Goal: Task Accomplishment & Management: Complete application form

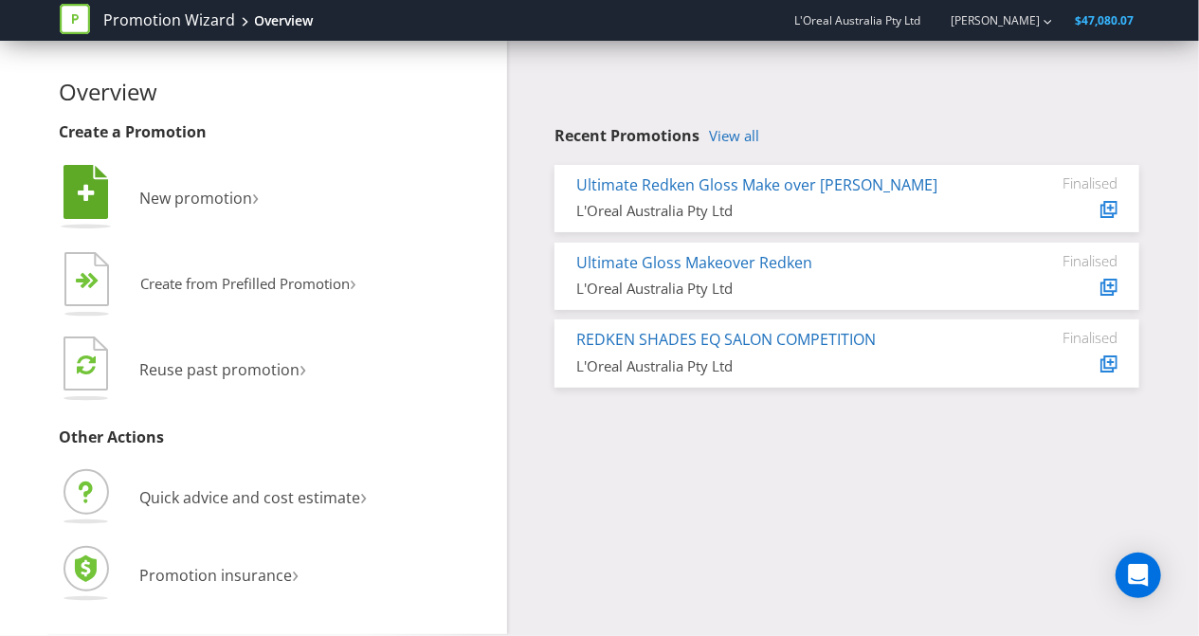
click at [172, 210] on li " New promotion ›" at bounding box center [277, 199] width 434 height 77
click at [177, 194] on span "New promotion" at bounding box center [196, 198] width 113 height 21
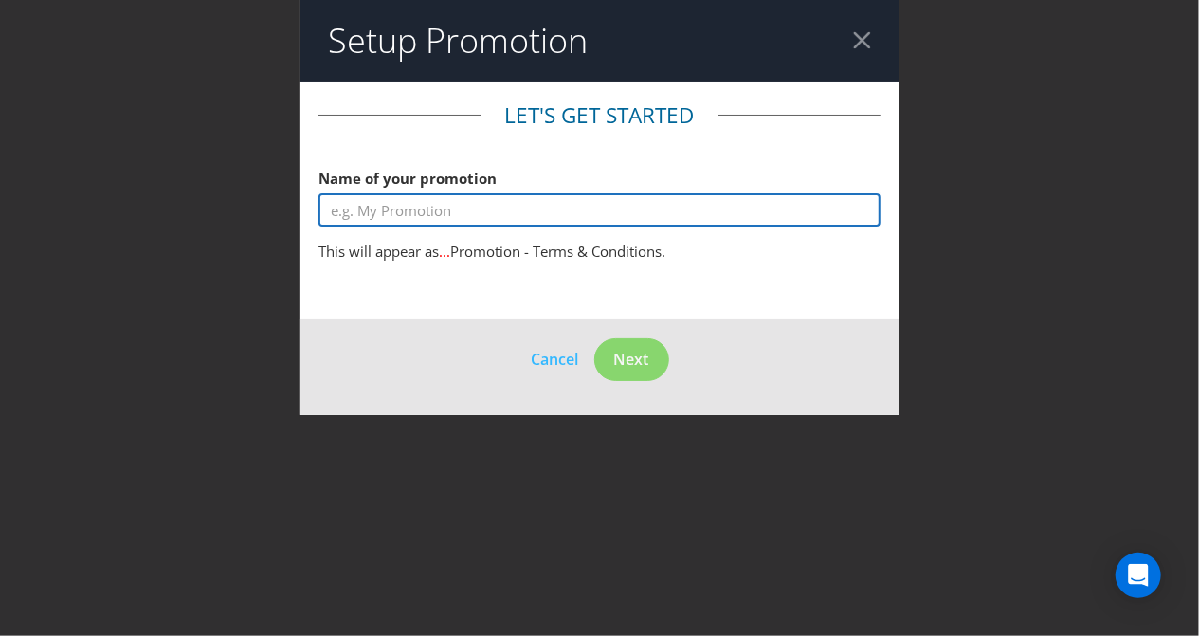
click at [357, 208] on input "text" at bounding box center [599, 209] width 562 height 33
type input "W"
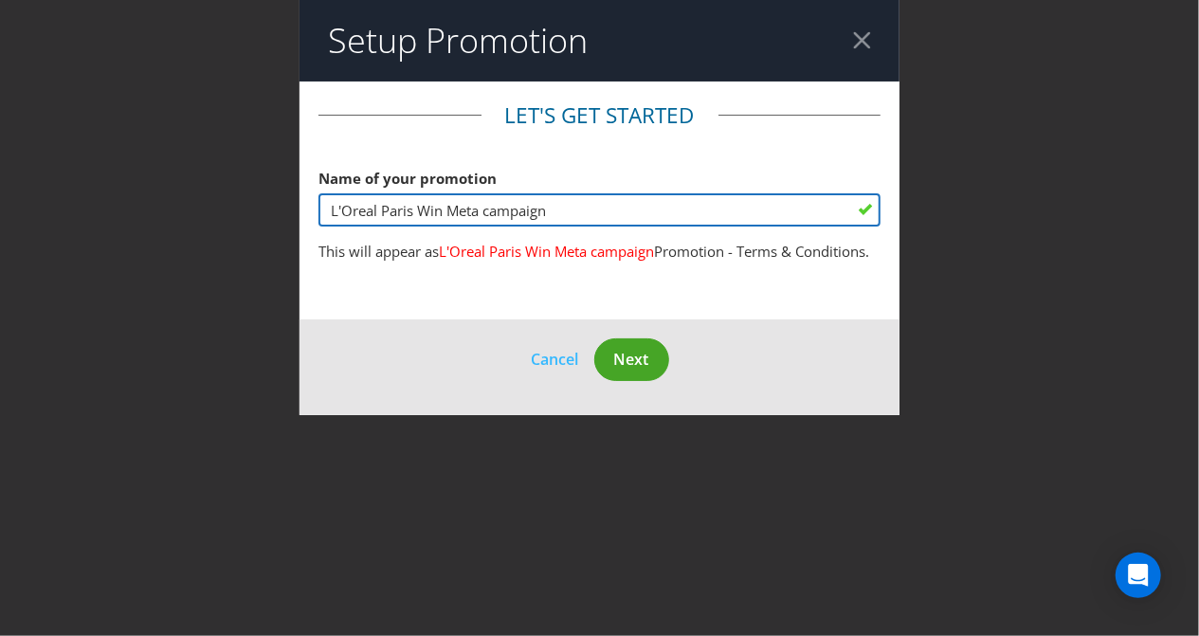
type input "L'Oreal Paris Win Meta campaign"
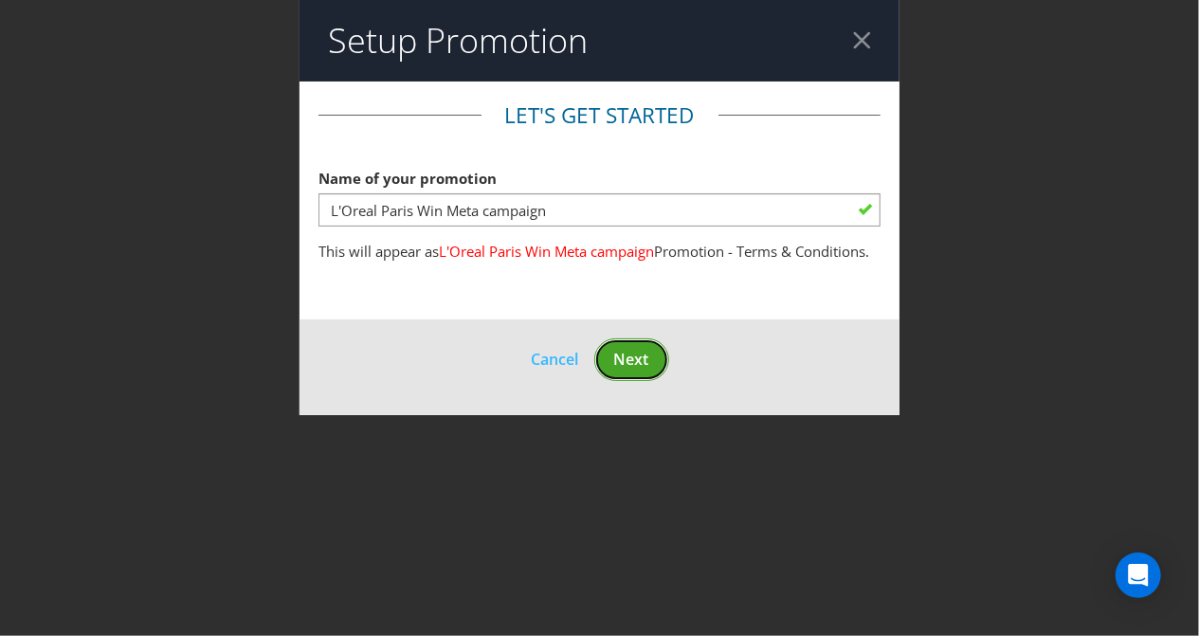
click at [631, 370] on span "Next" at bounding box center [631, 359] width 35 height 21
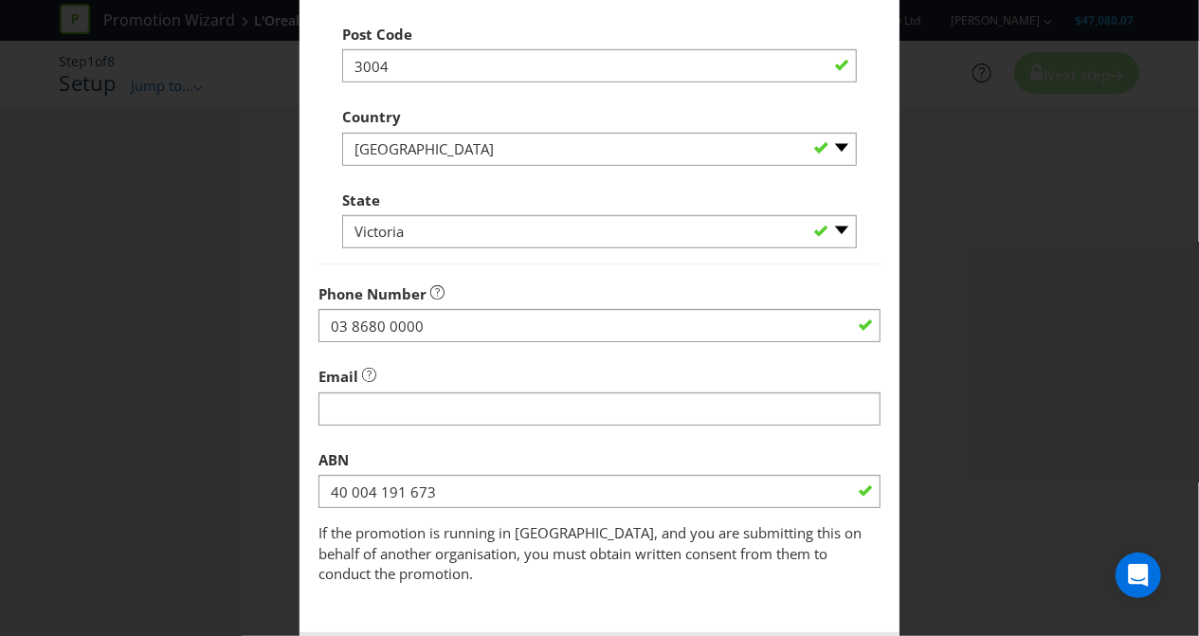
scroll to position [599, 0]
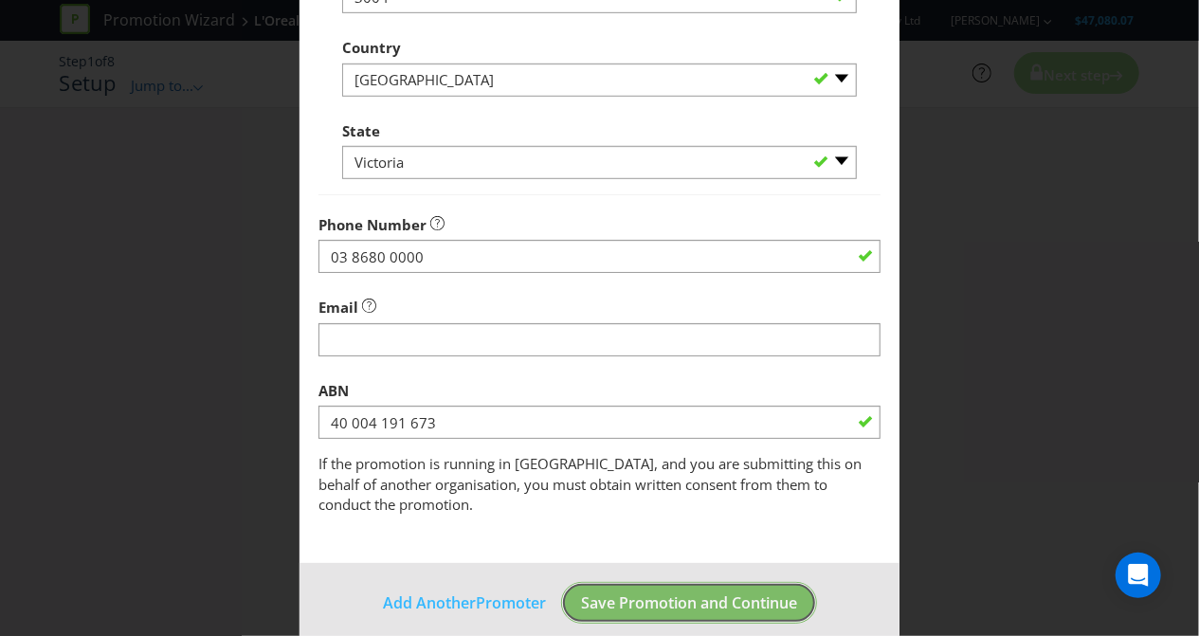
click at [635, 592] on span "Save Promotion and Continue" at bounding box center [689, 602] width 216 height 21
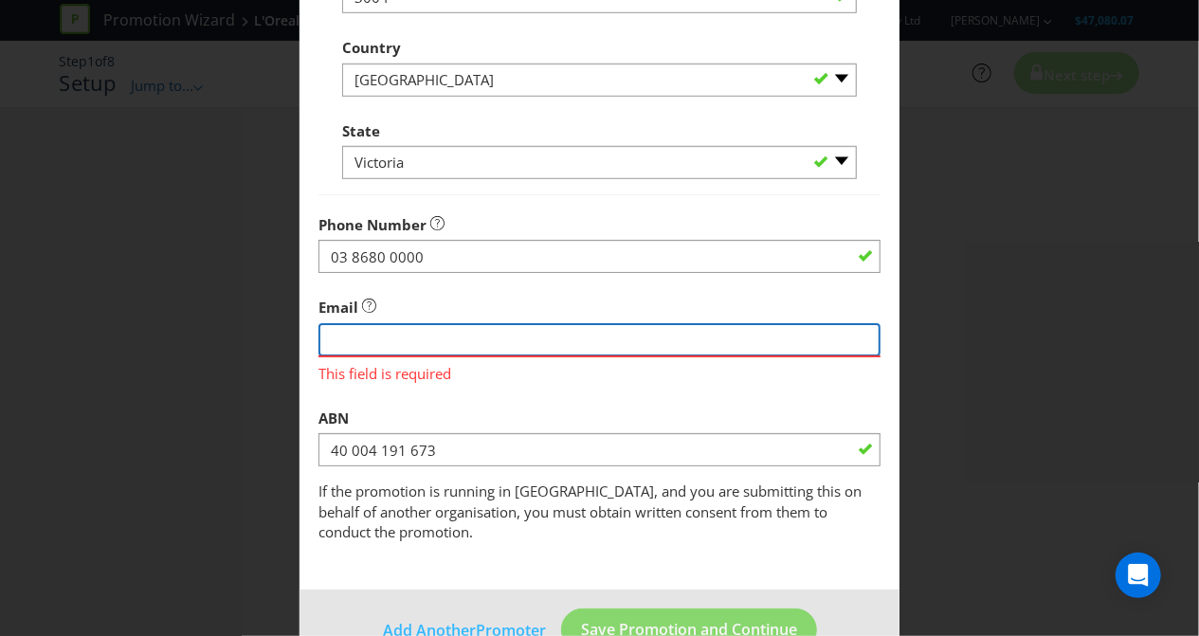
click at [480, 324] on input "string" at bounding box center [599, 339] width 562 height 33
type input "[PERSON_NAME][EMAIL_ADDRESS][PERSON_NAME][DOMAIN_NAME]"
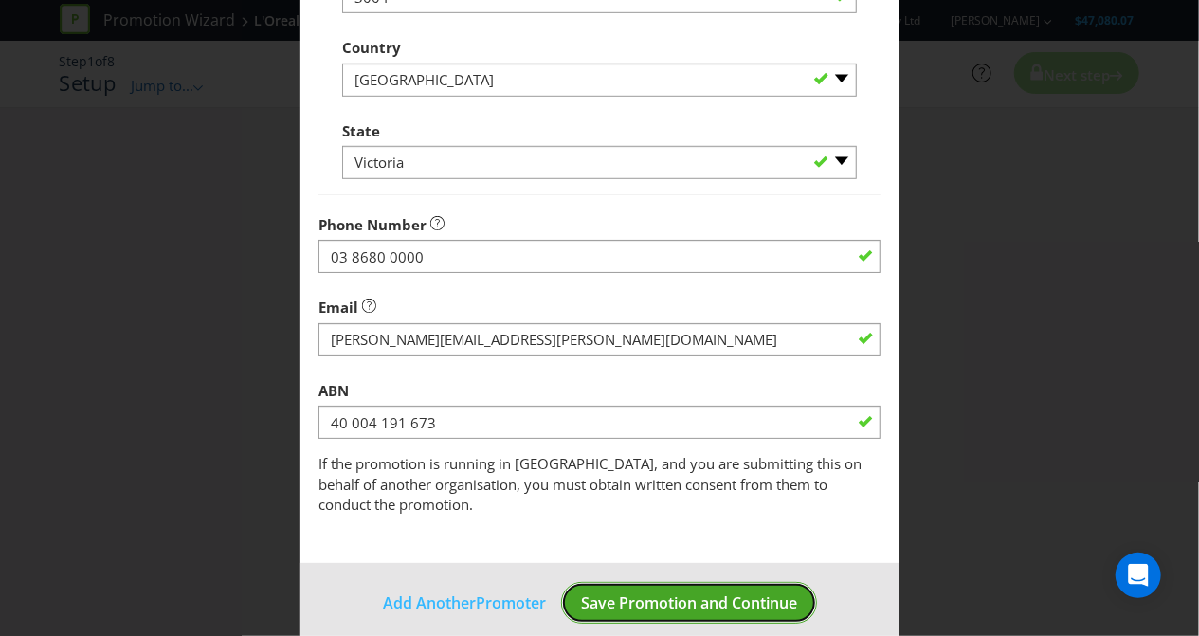
click at [653, 608] on footer "Add Another Promoter Save Promotion and Continue" at bounding box center [599, 611] width 600 height 96
click at [653, 592] on span "Save Promotion and Continue" at bounding box center [689, 602] width 216 height 21
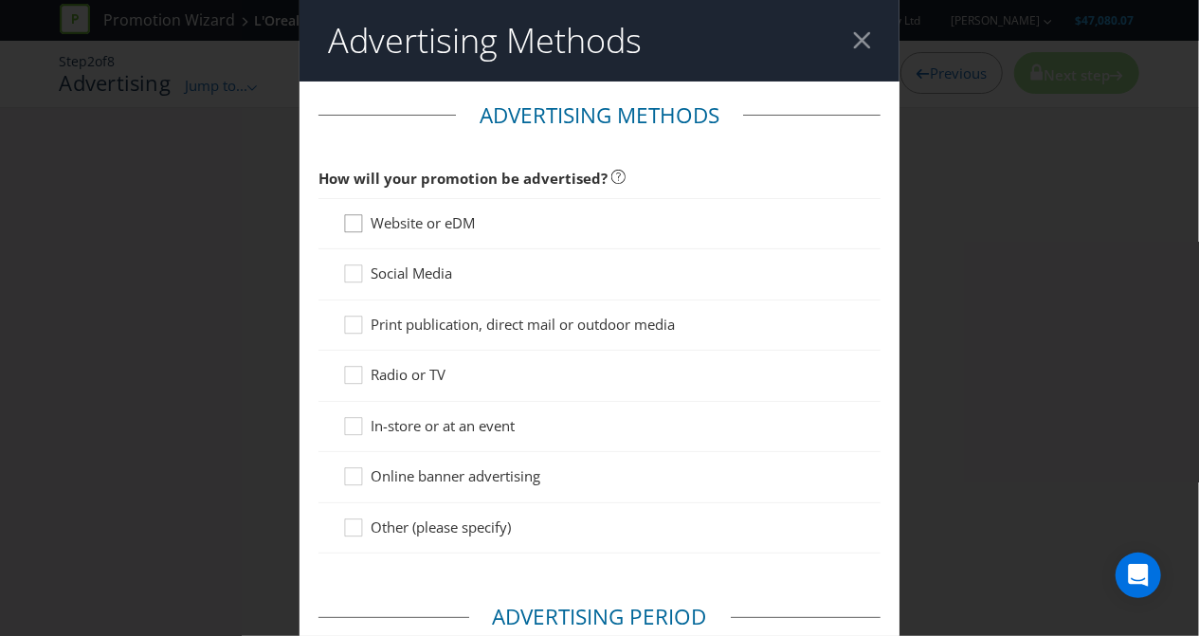
click at [343, 223] on icon at bounding box center [356, 227] width 28 height 28
click at [0, 0] on input "Website or eDM" at bounding box center [0, 0] width 0 height 0
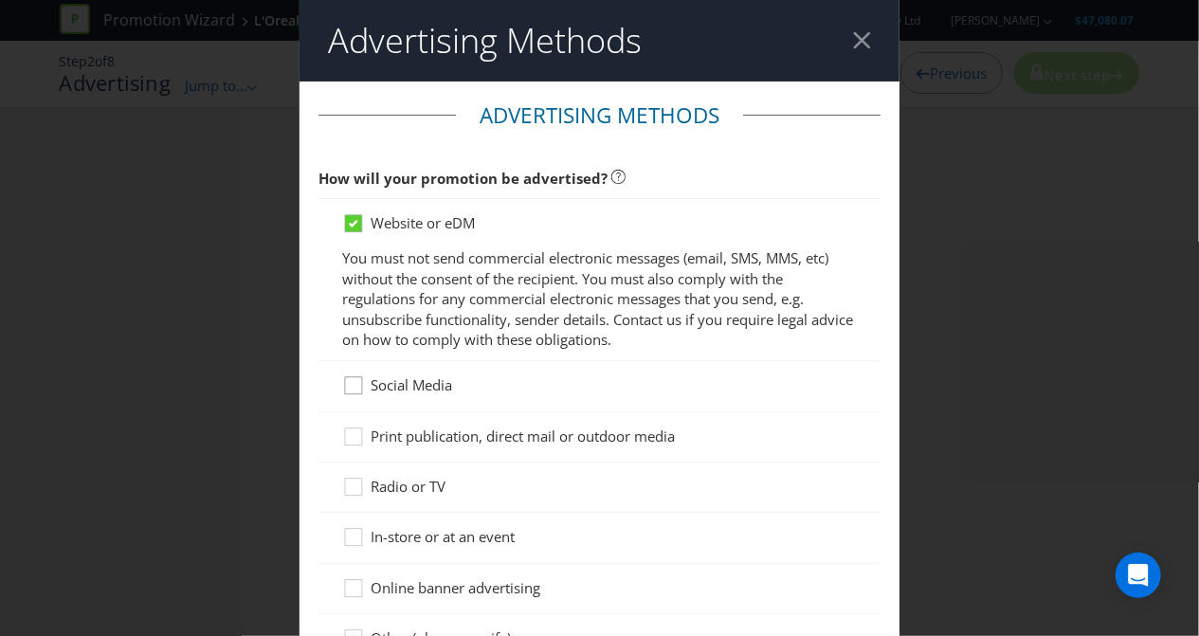
click at [350, 381] on div at bounding box center [353, 378] width 9 height 9
click at [0, 0] on input "Social Media" at bounding box center [0, 0] width 0 height 0
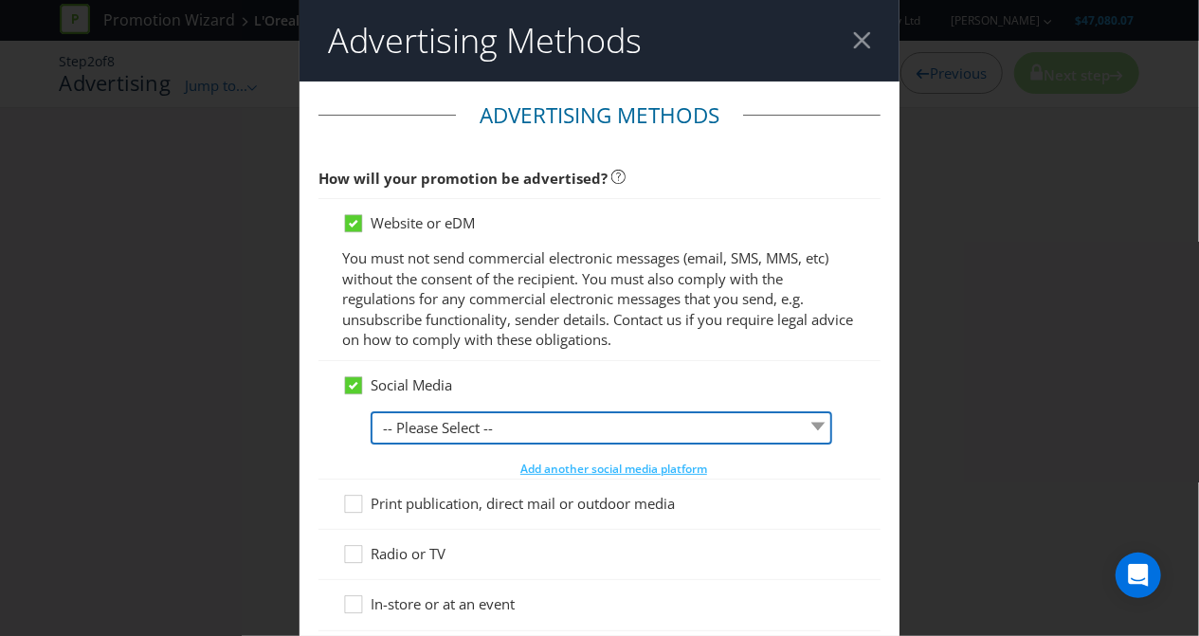
click at [430, 428] on select "-- Please Select -- Facebook X Instagram Snapchat LinkedIn Pinterest Tumblr You…" at bounding box center [602, 427] width 462 height 33
select select "FACEBOOK"
click at [371, 411] on select "-- Please Select -- Facebook X Instagram Snapchat LinkedIn Pinterest Tumblr You…" at bounding box center [602, 427] width 462 height 33
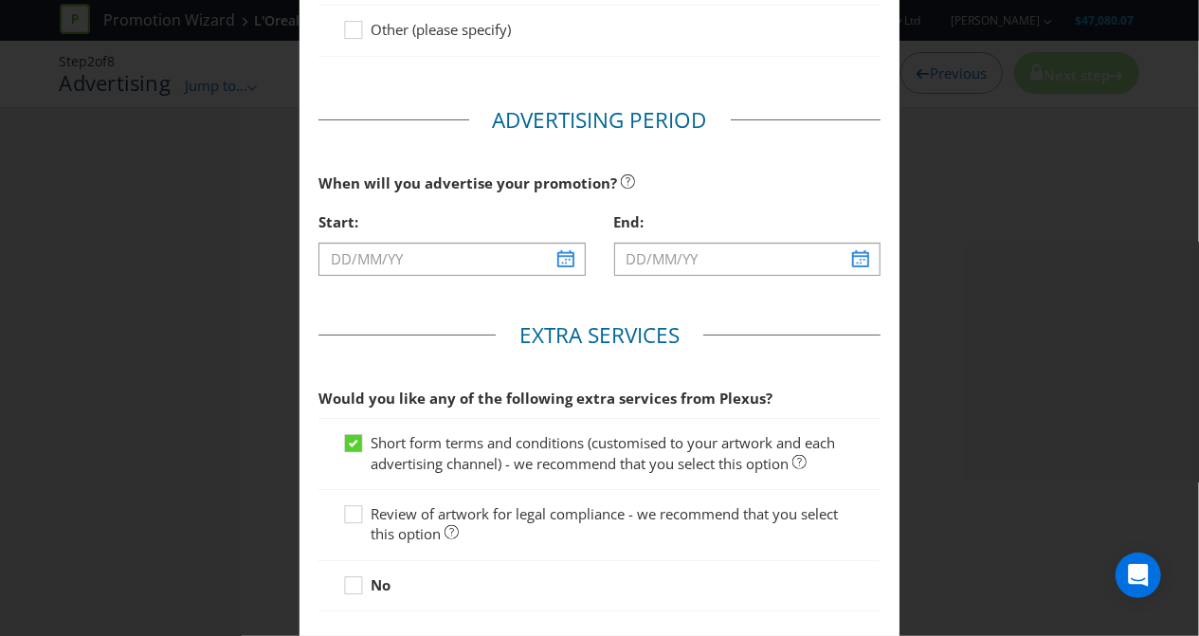
scroll to position [677, 0]
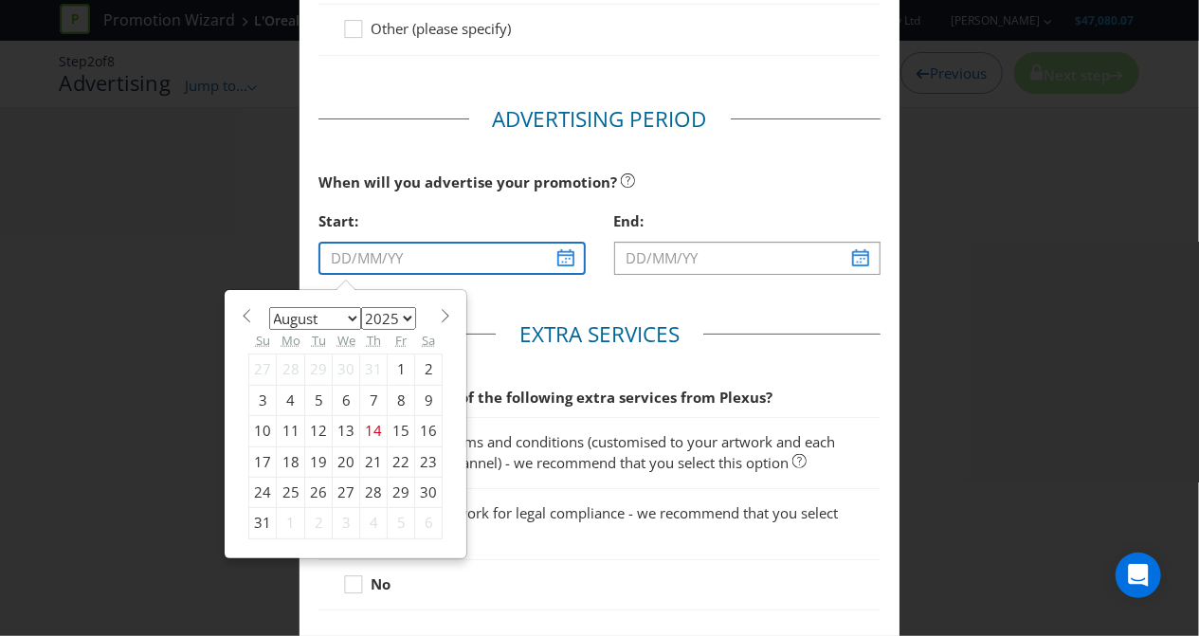
click at [432, 249] on input "text" at bounding box center [451, 258] width 266 height 33
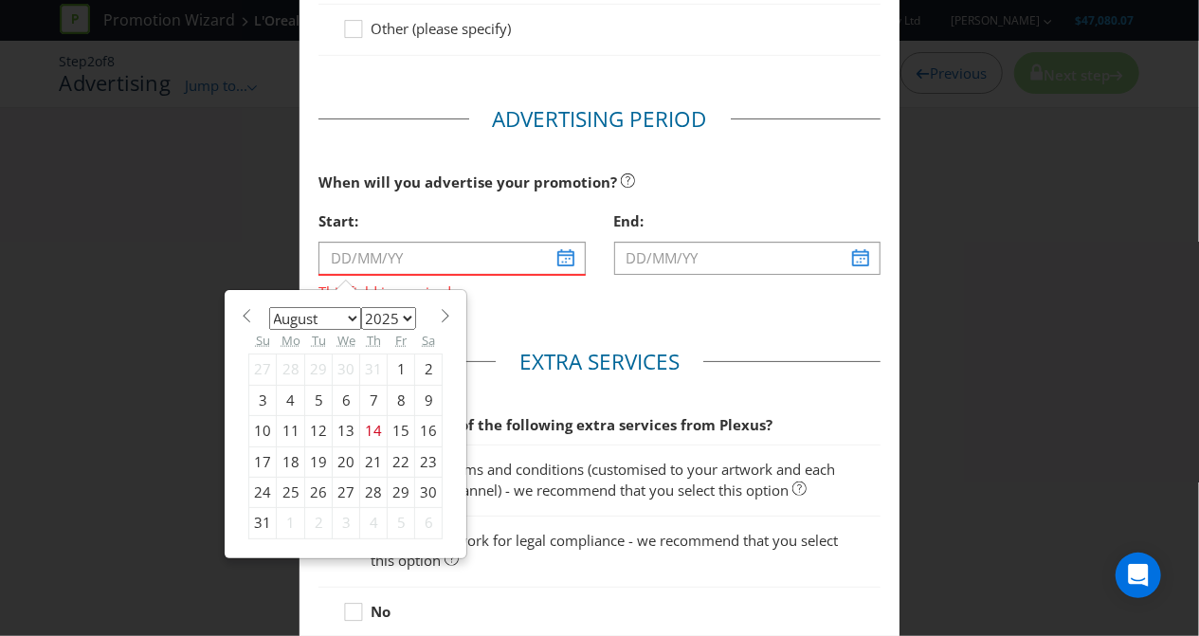
click at [325, 314] on select "January February March April May June July August September October November De…" at bounding box center [315, 318] width 92 height 23
select select "9"
click at [269, 307] on select "January February March April May June July August September October November De…" at bounding box center [315, 318] width 92 height 23
click at [341, 363] on div "1" at bounding box center [346, 369] width 27 height 30
type input "[DATE]"
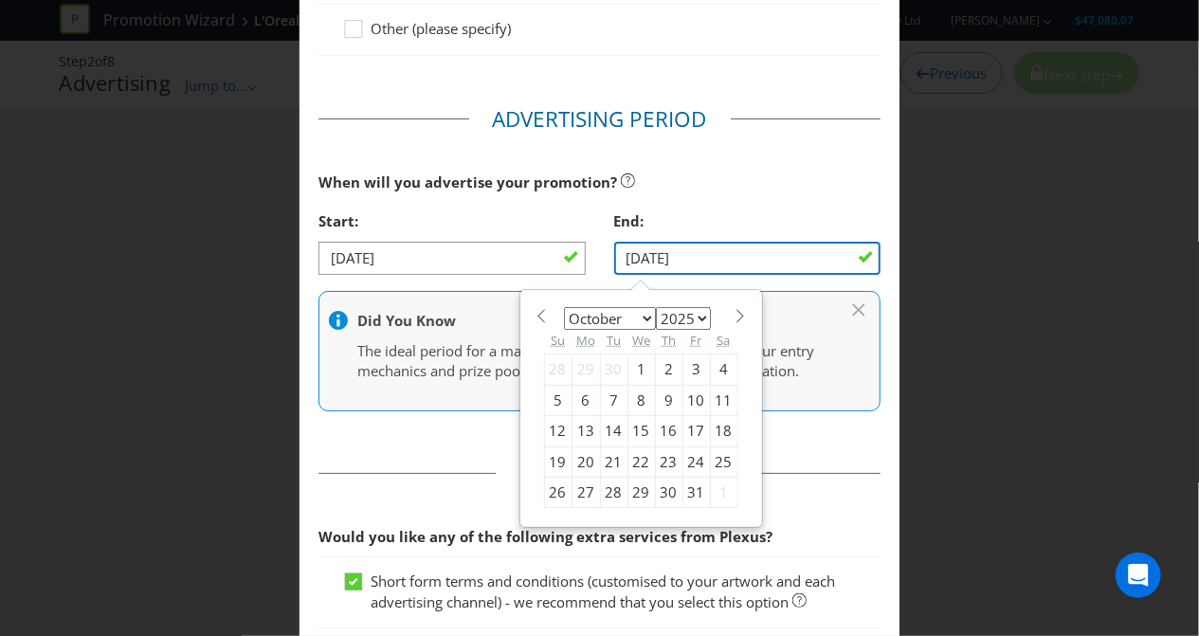
click at [733, 255] on input "[DATE]" at bounding box center [747, 258] width 266 height 33
click at [684, 484] on div "31" at bounding box center [695, 493] width 27 height 30
type input "[DATE]"
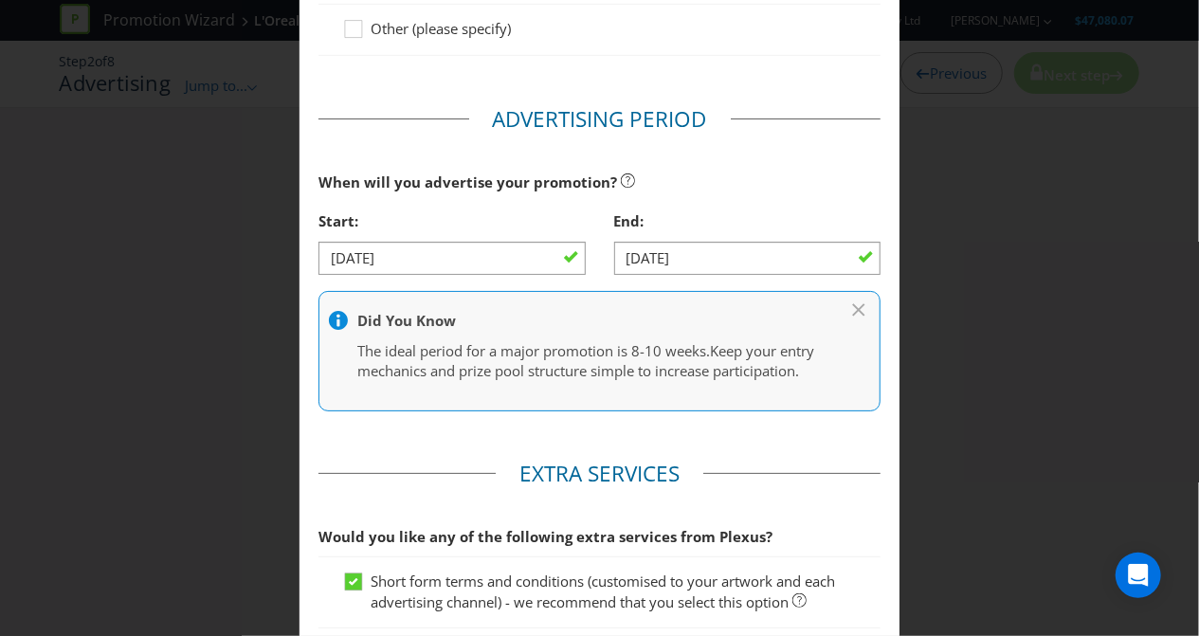
scroll to position [958, 0]
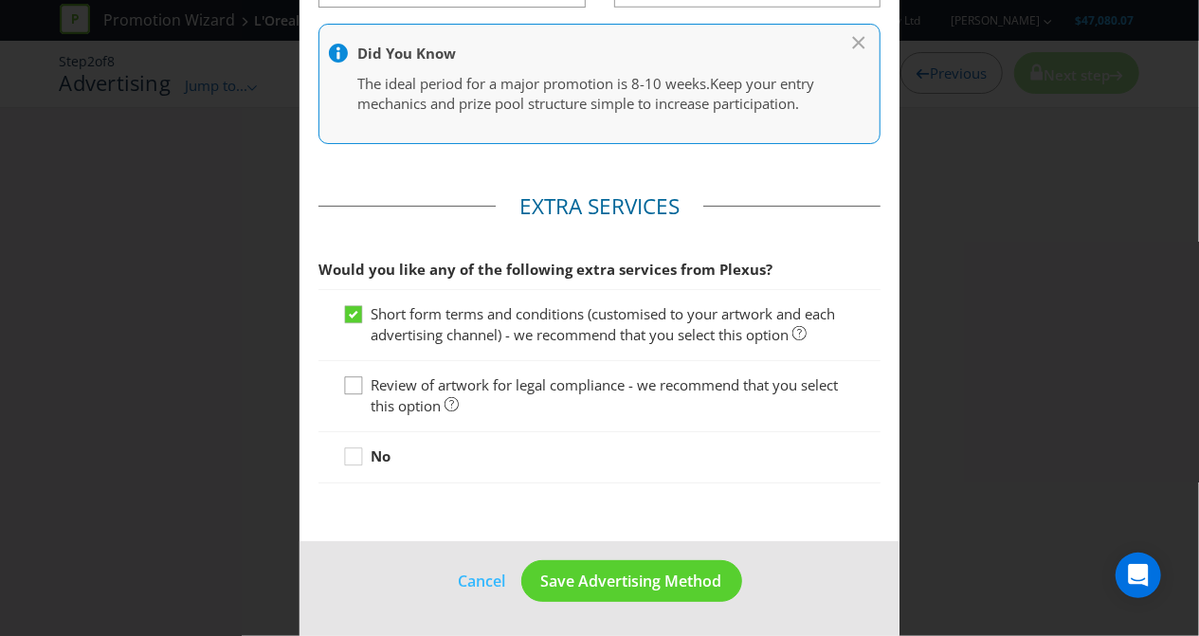
click at [342, 395] on icon at bounding box center [356, 389] width 28 height 28
click at [0, 0] on input "Review of artwork for legal compliance - we recommend that you select this opti…" at bounding box center [0, 0] width 0 height 0
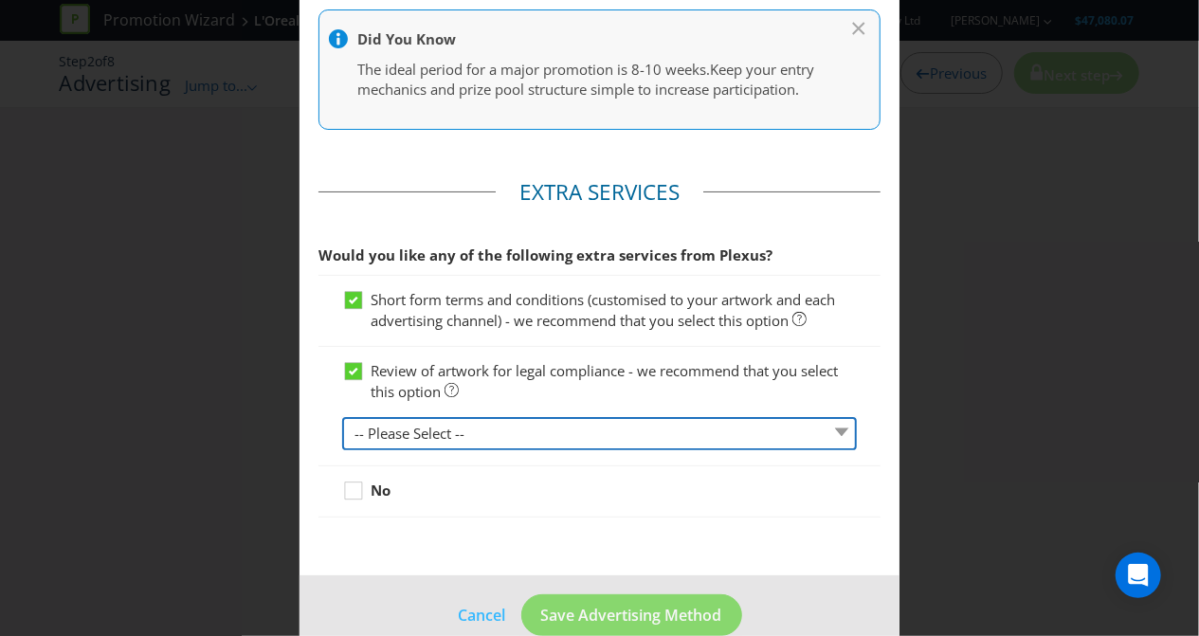
click at [364, 442] on select "-- Please Select -- 1 piece 2-4 pieces (provided at same time) 5-7 pieces (prov…" at bounding box center [599, 433] width 515 height 33
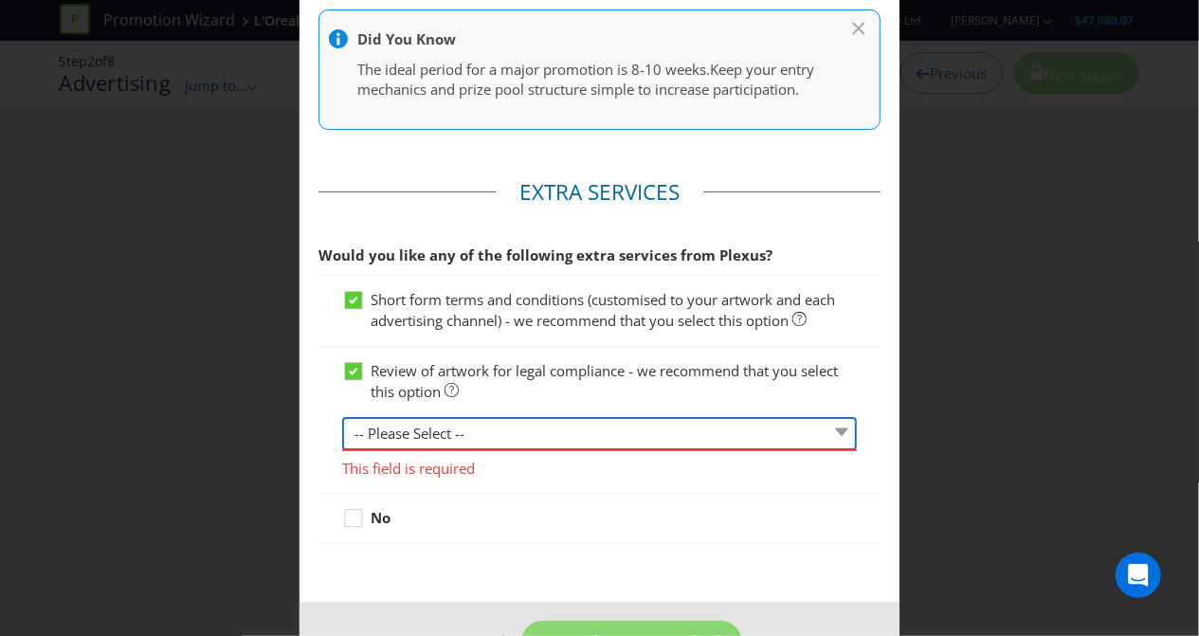
click at [495, 442] on select "-- Please Select -- 1 piece 2-4 pieces (provided at same time) 5-7 pieces (prov…" at bounding box center [599, 433] width 515 height 33
select select "MARKETING_REVIEW_2"
click at [342, 432] on select "-- Please Select -- 1 piece 2-4 pieces (provided at same time) 5-7 pieces (prov…" at bounding box center [599, 433] width 515 height 33
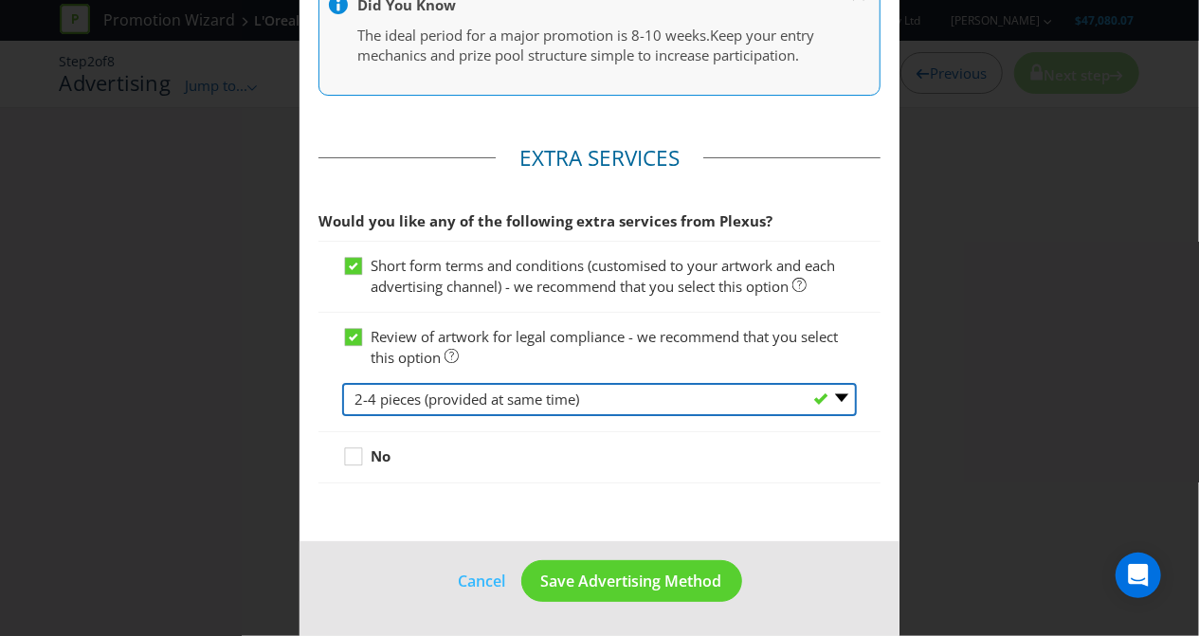
scroll to position [1003, 0]
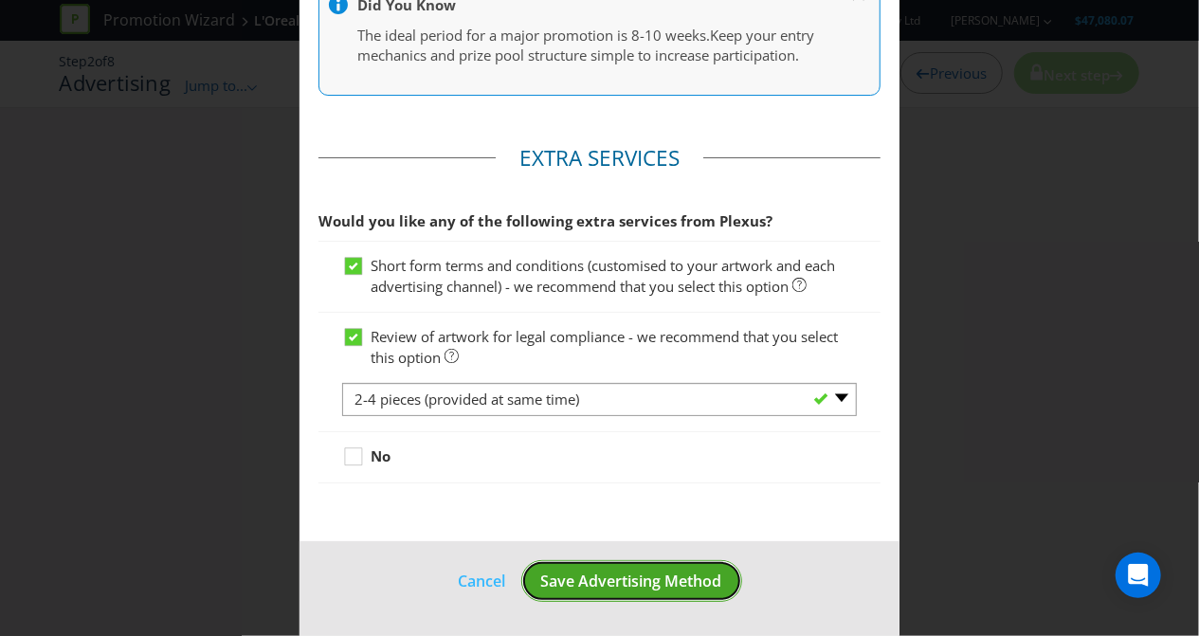
click at [570, 590] on span "Save Advertising Method" at bounding box center [631, 580] width 181 height 21
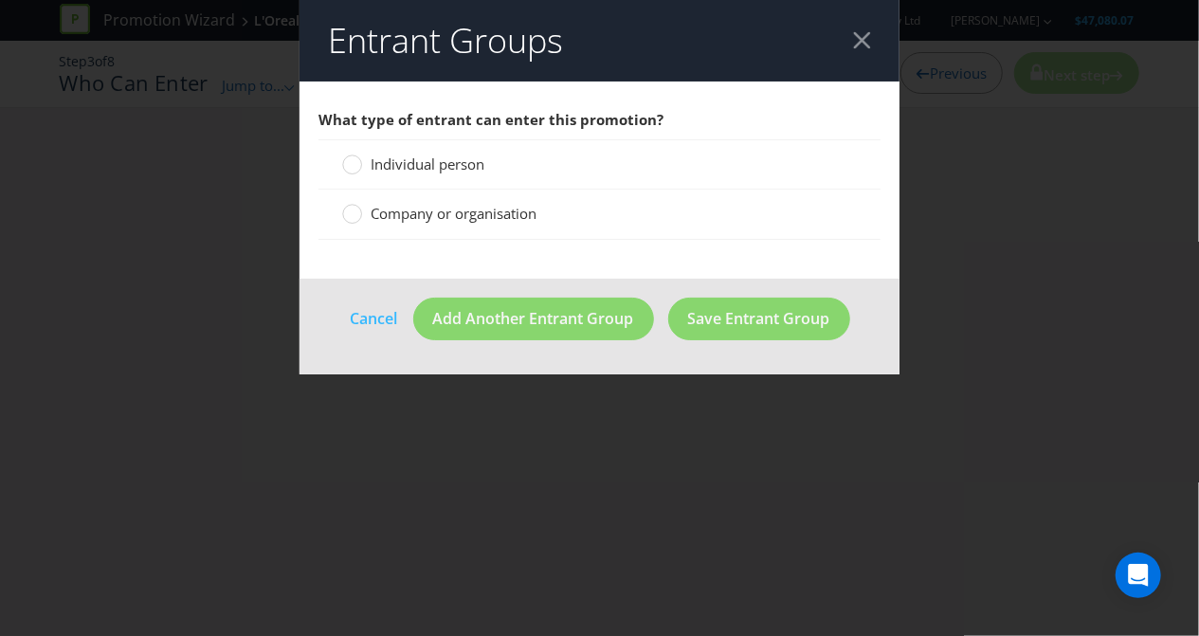
click at [389, 162] on span "Individual person" at bounding box center [428, 163] width 114 height 19
click at [0, 0] on input "Individual person" at bounding box center [0, 0] width 0 height 0
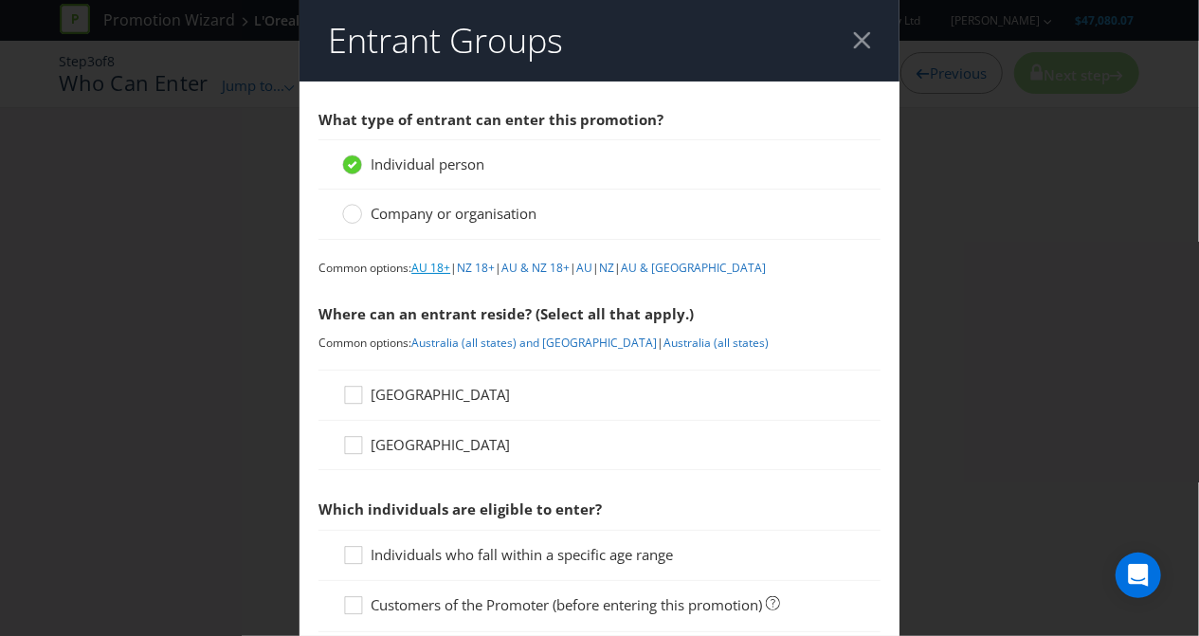
click at [443, 268] on link "AU 18+" at bounding box center [430, 268] width 39 height 16
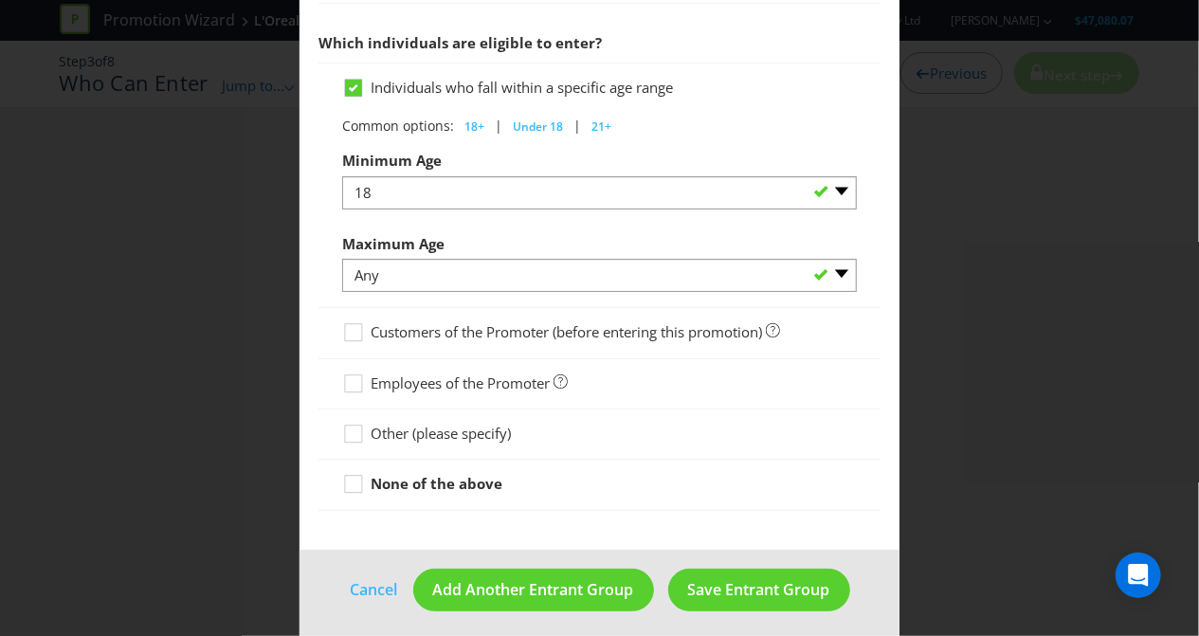
click at [413, 373] on span "Employees of the Promoter" at bounding box center [460, 382] width 179 height 19
click at [0, 0] on input "Employees of the Promoter" at bounding box center [0, 0] width 0 height 0
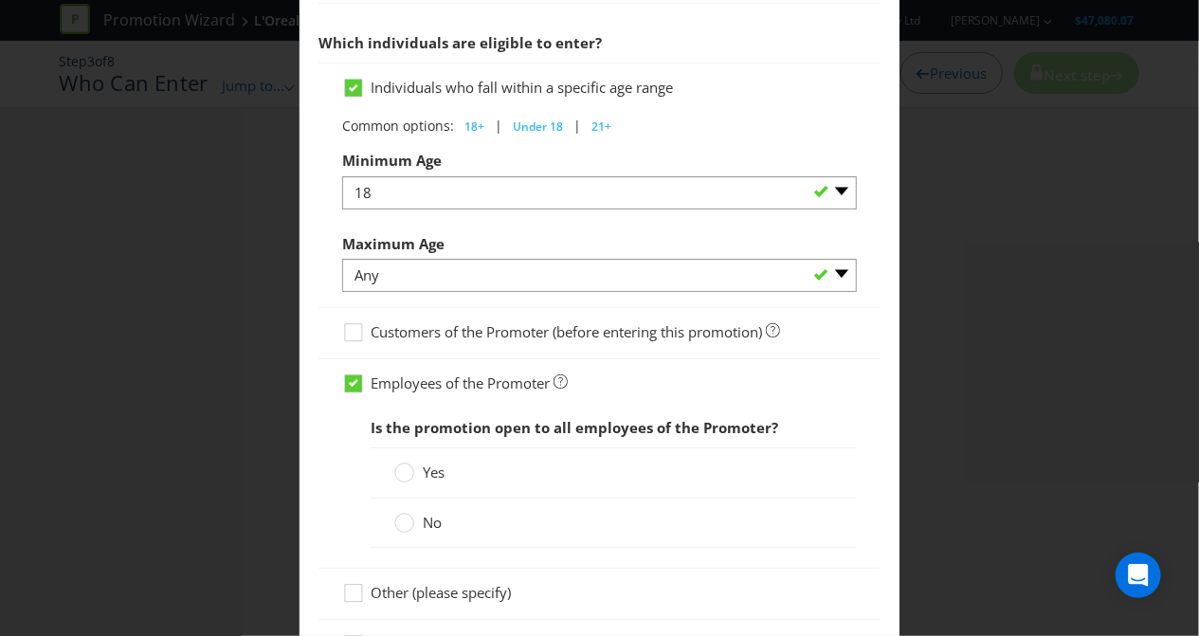
click at [407, 375] on span "Employees of the Promoter" at bounding box center [460, 382] width 179 height 19
click at [0, 0] on input "Employees of the Promoter" at bounding box center [0, 0] width 0 height 0
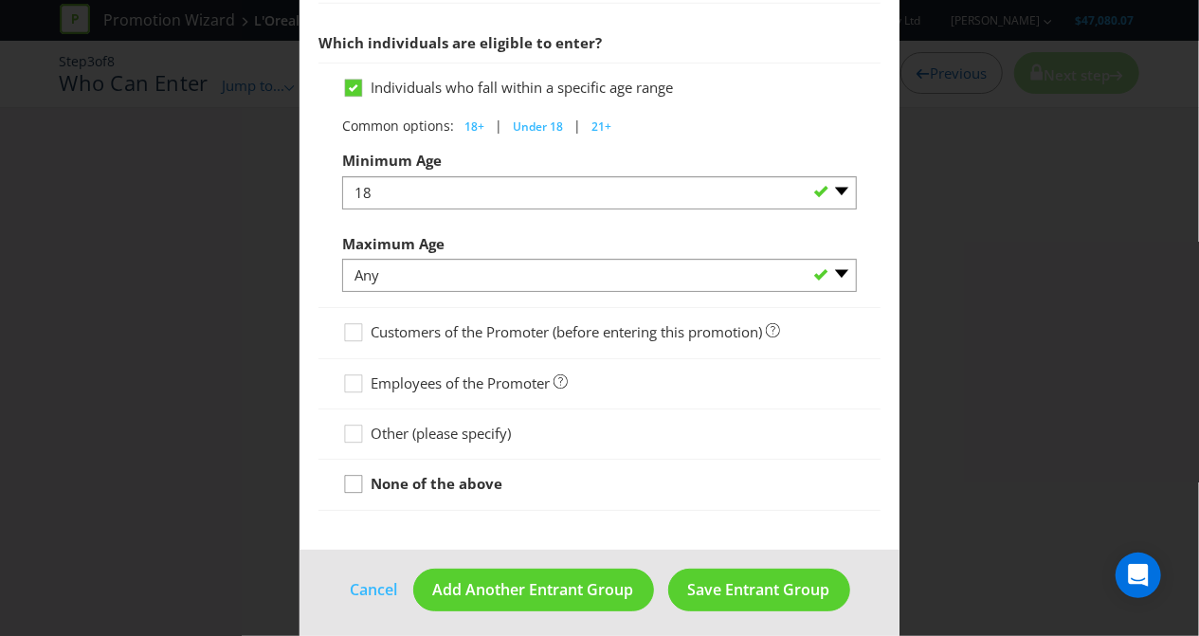
click at [359, 474] on icon at bounding box center [356, 488] width 28 height 28
click at [0, 0] on input "None of the above" at bounding box center [0, 0] width 0 height 0
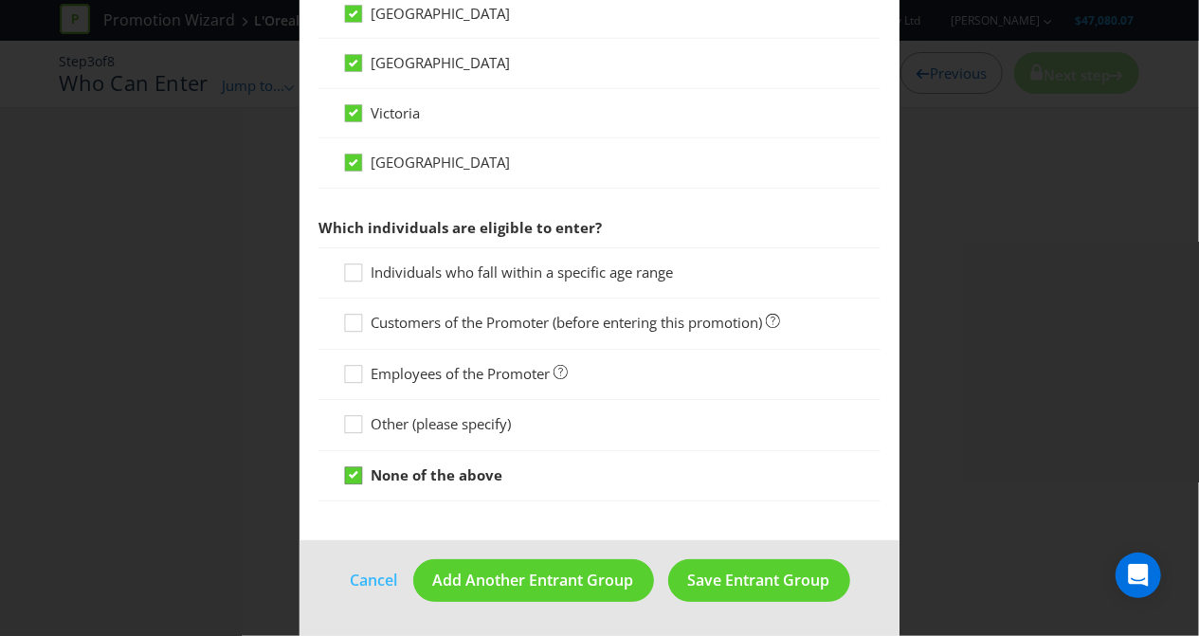
scroll to position [781, 0]
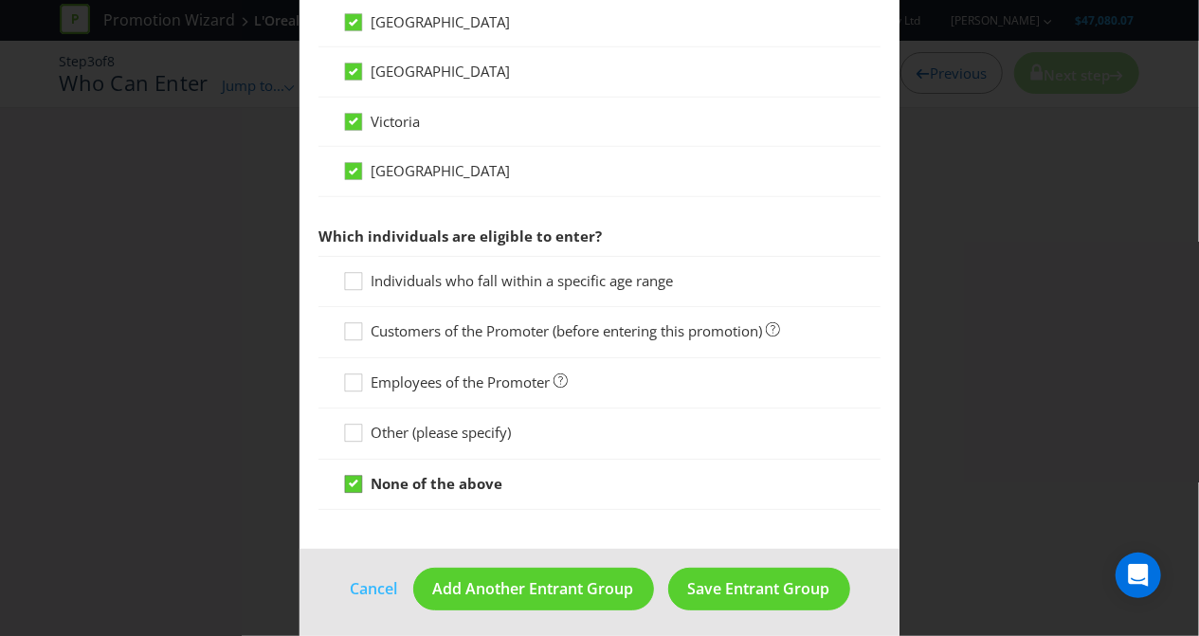
click at [359, 474] on icon at bounding box center [356, 488] width 28 height 28
click at [0, 0] on input "None of the above" at bounding box center [0, 0] width 0 height 0
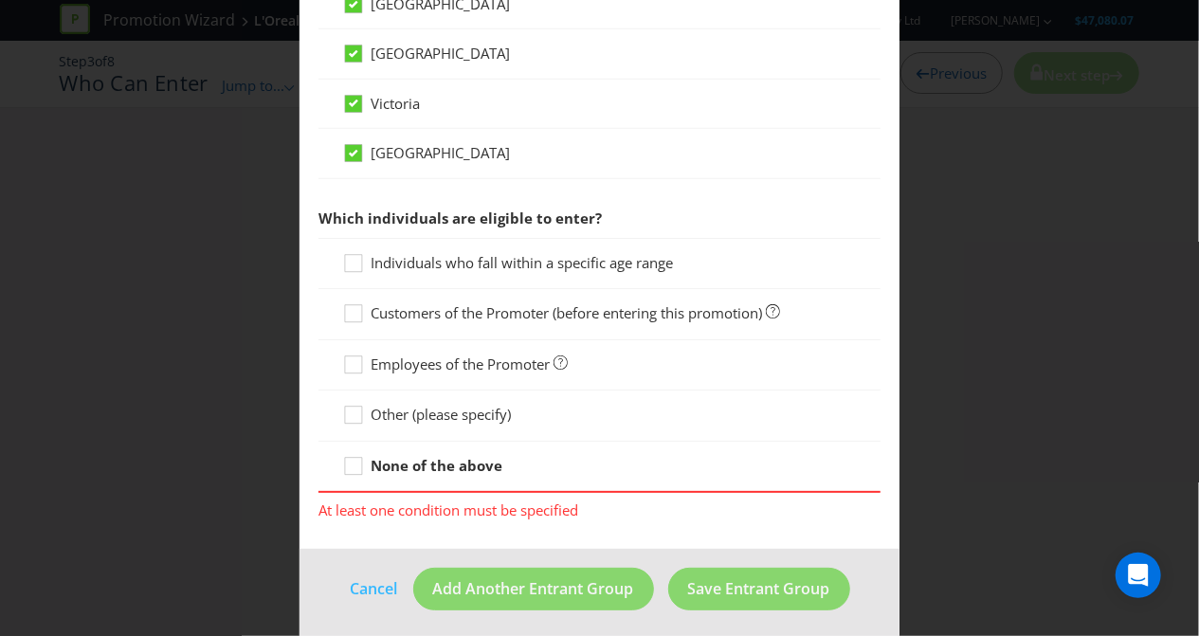
click at [414, 253] on span "Individuals who fall within a specific age range" at bounding box center [522, 262] width 302 height 19
click at [0, 0] on input "Individuals who fall within a specific age range" at bounding box center [0, 0] width 0 height 0
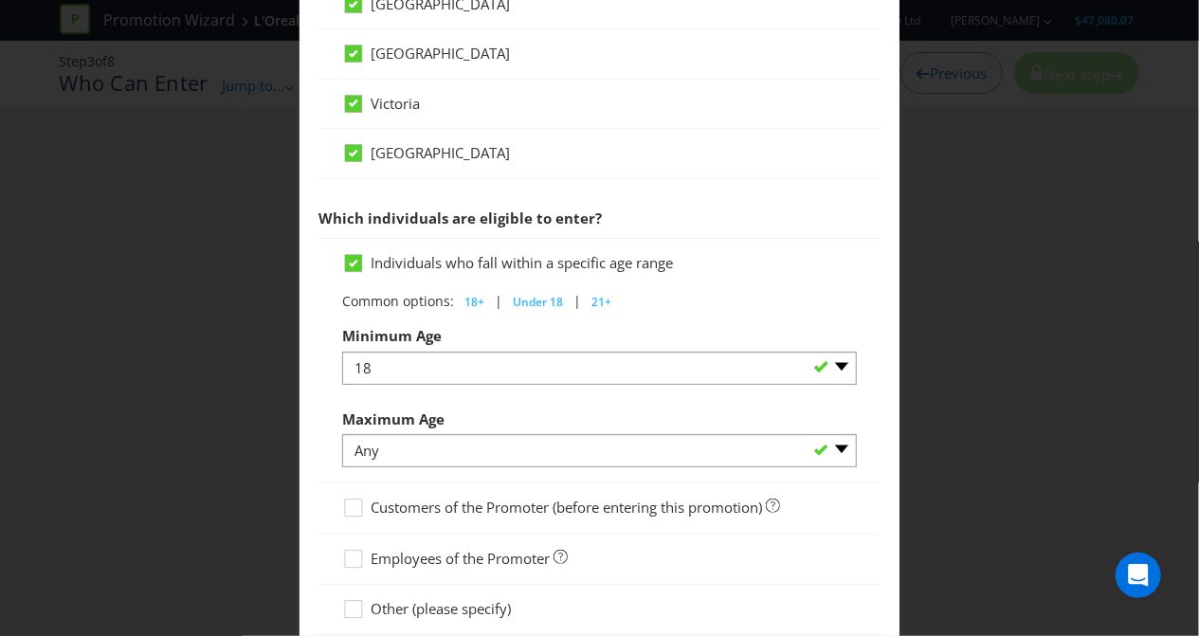
scroll to position [974, 0]
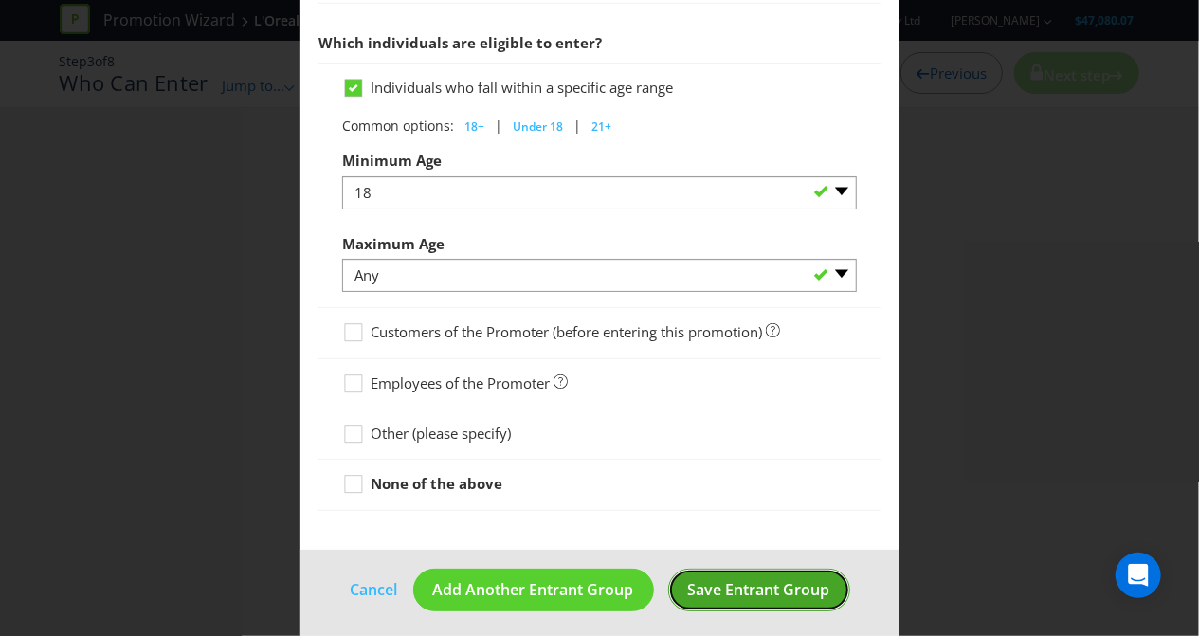
click at [787, 579] on span "Save Entrant Group" at bounding box center [759, 589] width 142 height 21
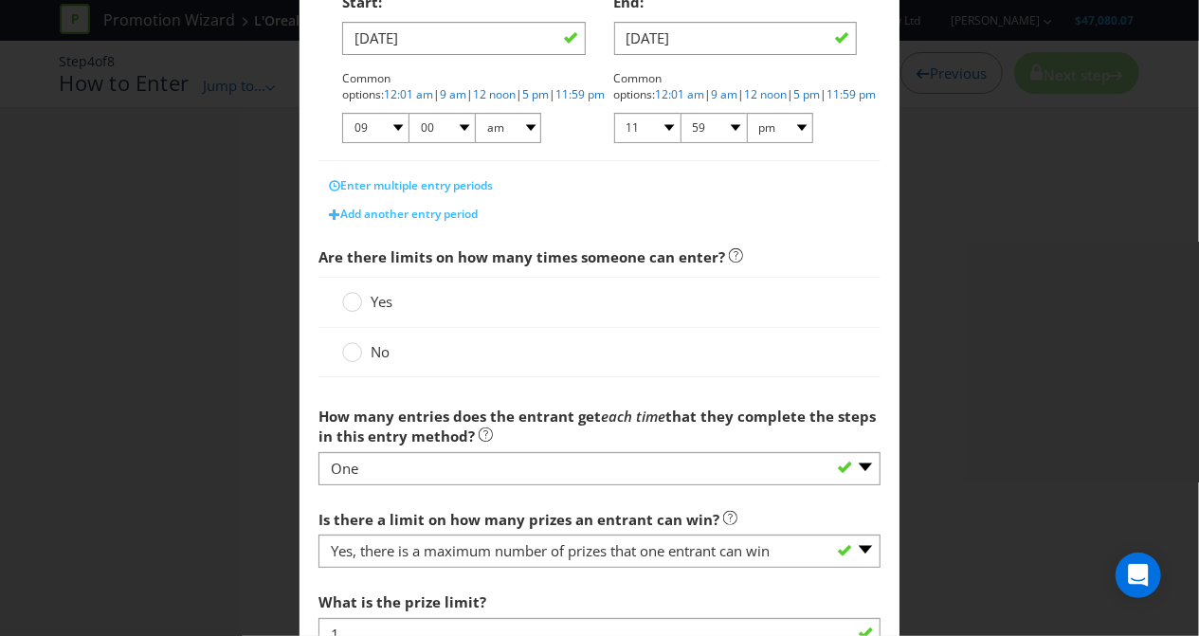
scroll to position [440, 0]
click at [349, 291] on div at bounding box center [352, 293] width 9 height 9
click at [0, 0] on input "Yes" at bounding box center [0, 0] width 0 height 0
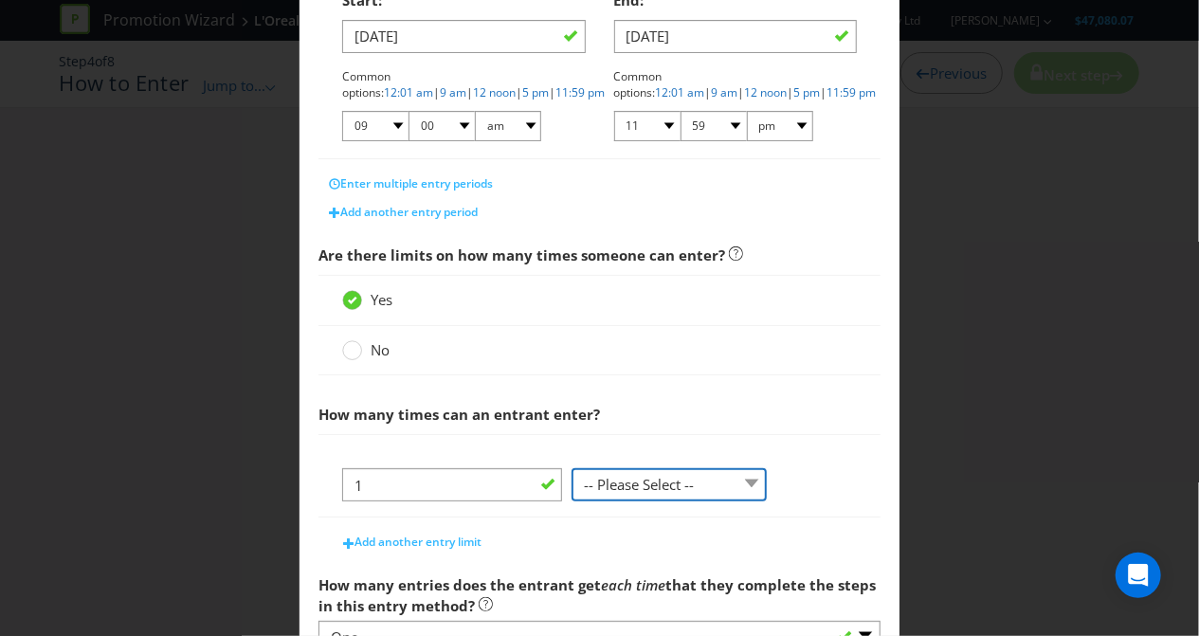
click at [637, 484] on select "-- Please Select -- per person per day per purchase per transaction Other (plea…" at bounding box center [668, 484] width 195 height 33
select select "PER_PERSON"
click at [571, 468] on select "-- Please Select -- per person per day per purchase per transaction Other (plea…" at bounding box center [668, 484] width 195 height 33
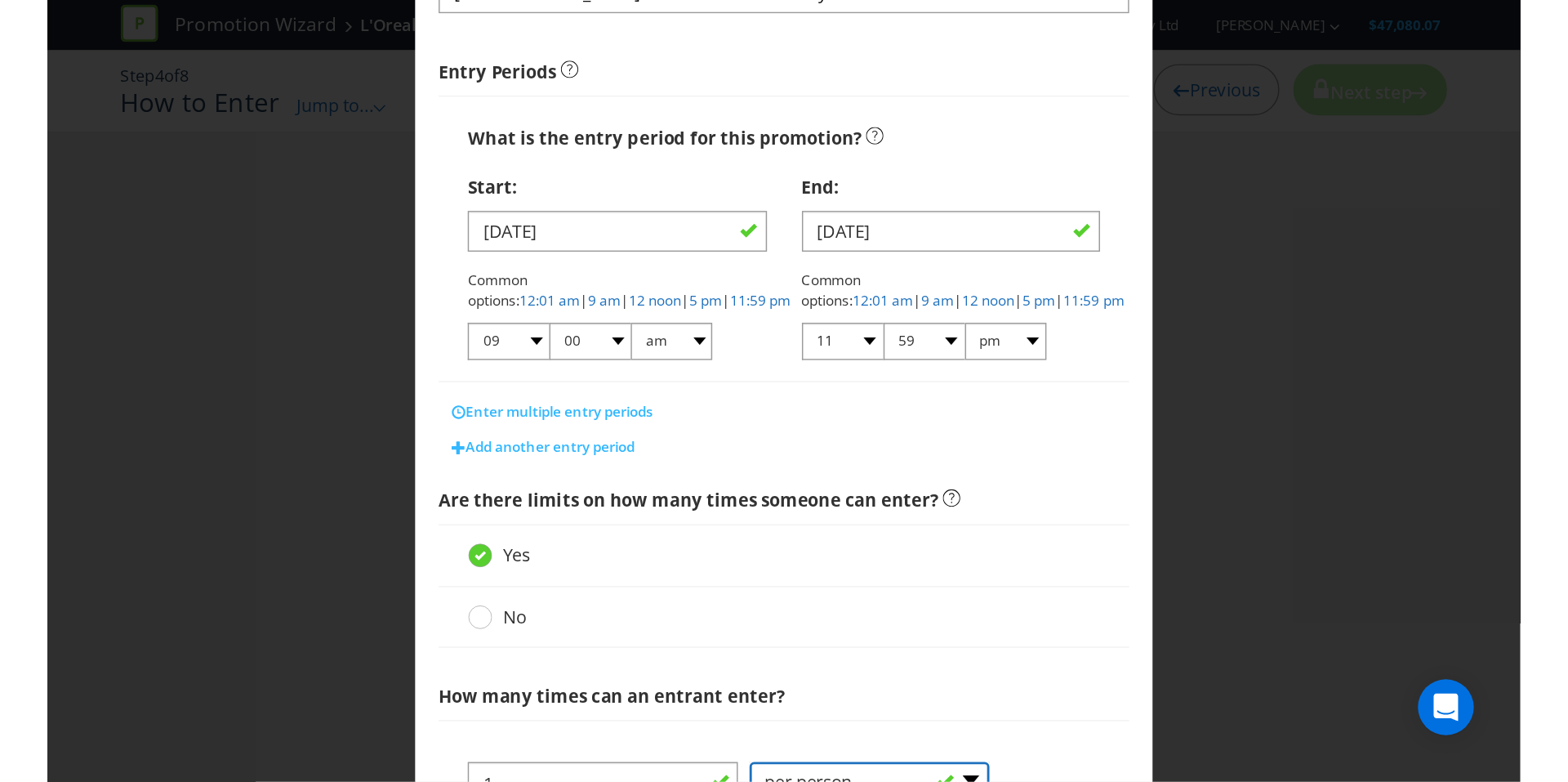
scroll to position [0, 0]
